Goal: Obtain resource: Download file/media

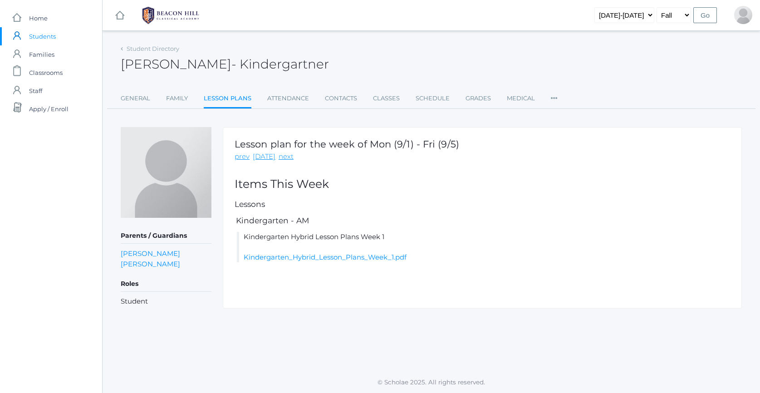
click at [236, 105] on link "Lesson Plans" at bounding box center [228, 99] width 48 height 20
click at [283, 155] on link "next" at bounding box center [286, 157] width 15 height 10
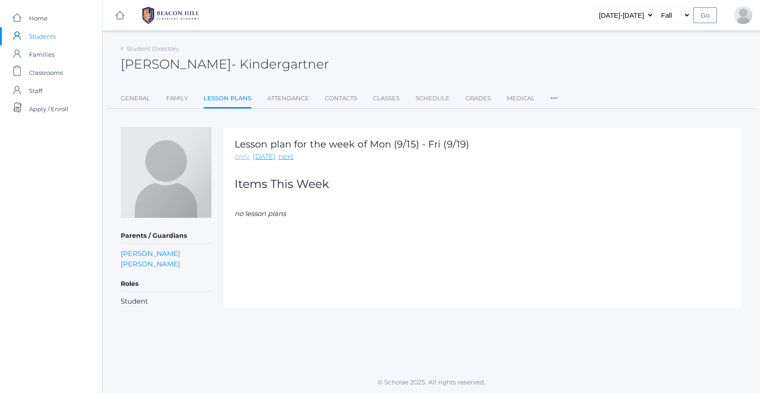
click at [242, 158] on link "prev" at bounding box center [242, 157] width 15 height 10
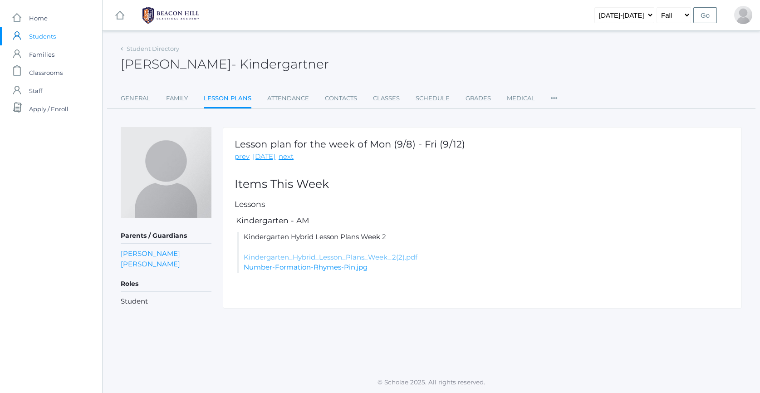
click at [306, 257] on link "Kindergarten_Hybrid_Lesson_Plans_Week_2(2).pdf" at bounding box center [331, 257] width 174 height 9
click at [320, 269] on link "Number-Formation-Rhymes-Pin.jpg" at bounding box center [306, 267] width 124 height 9
click at [41, 22] on span "Home" at bounding box center [38, 18] width 19 height 18
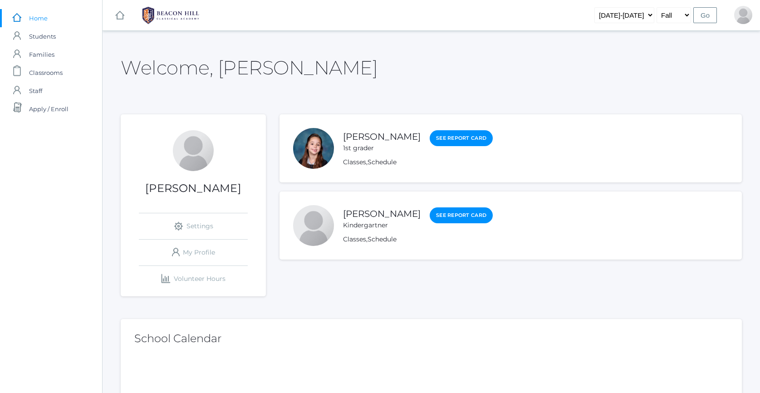
click at [326, 156] on div at bounding box center [313, 148] width 41 height 41
click at [364, 136] on link "[PERSON_NAME]" at bounding box center [382, 136] width 78 height 11
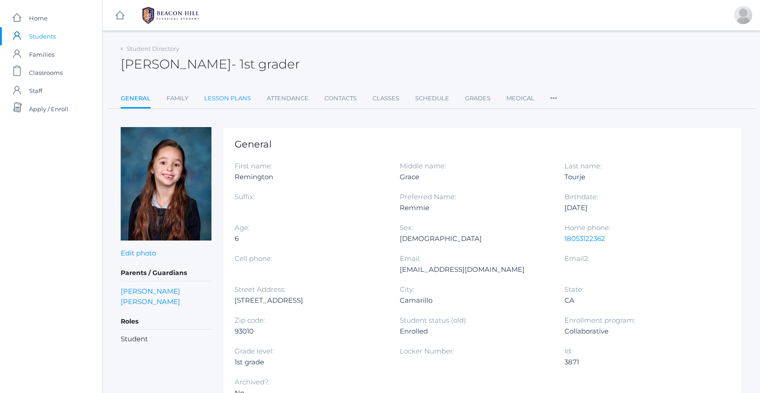
click at [243, 99] on link "Lesson Plans" at bounding box center [227, 98] width 47 height 18
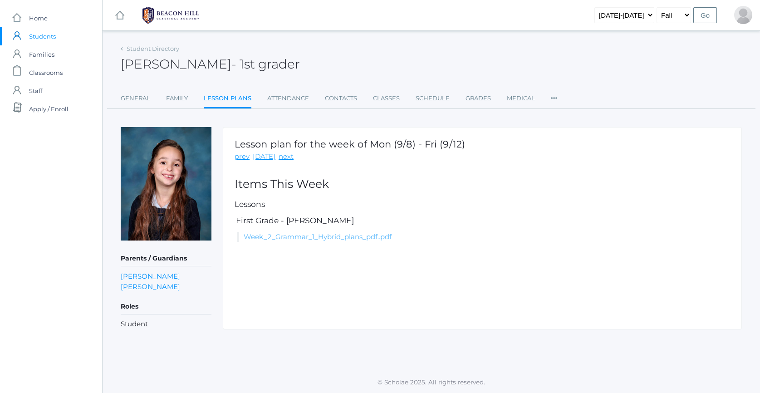
click at [295, 239] on link "Week_2_Grammar_1_Hybrid_plans_pdf..pdf" at bounding box center [318, 236] width 148 height 9
